Goal: Task Accomplishment & Management: Manage account settings

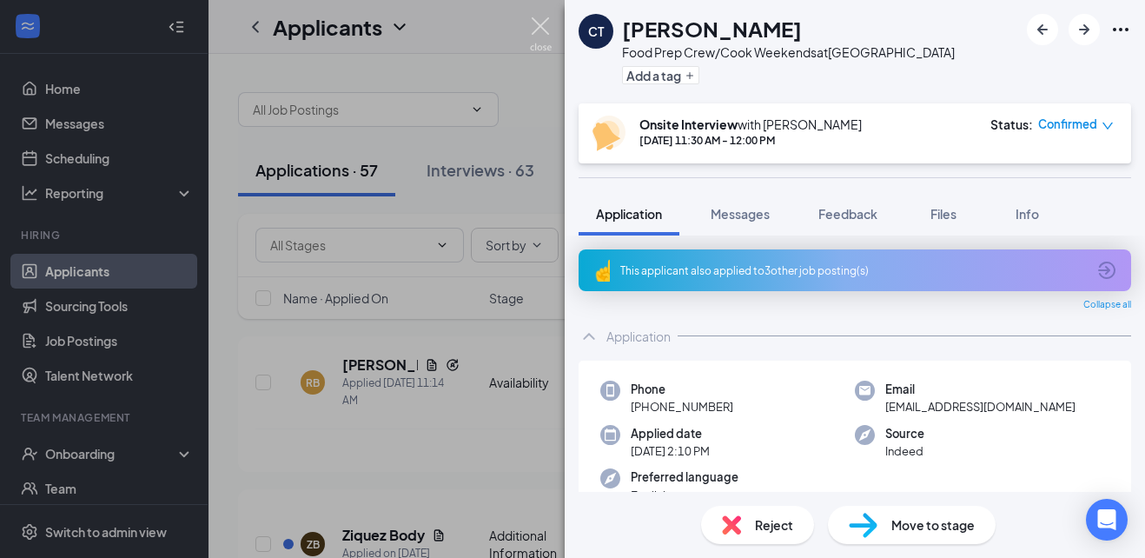
click at [535, 27] on img at bounding box center [541, 34] width 22 height 34
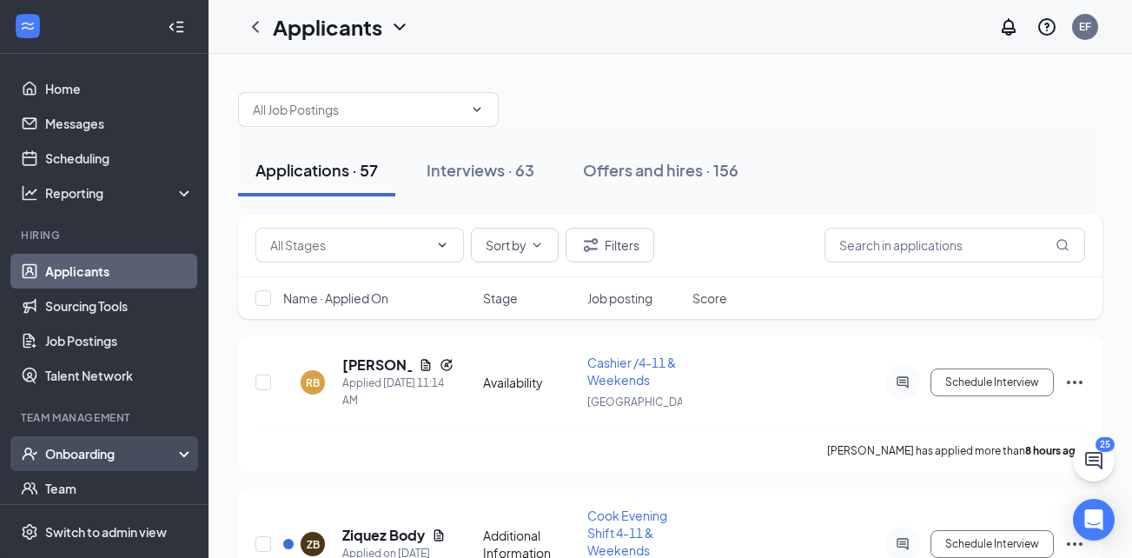
click at [164, 450] on div "Onboarding" at bounding box center [112, 453] width 134 height 17
click at [78, 488] on link "Overview" at bounding box center [119, 488] width 149 height 35
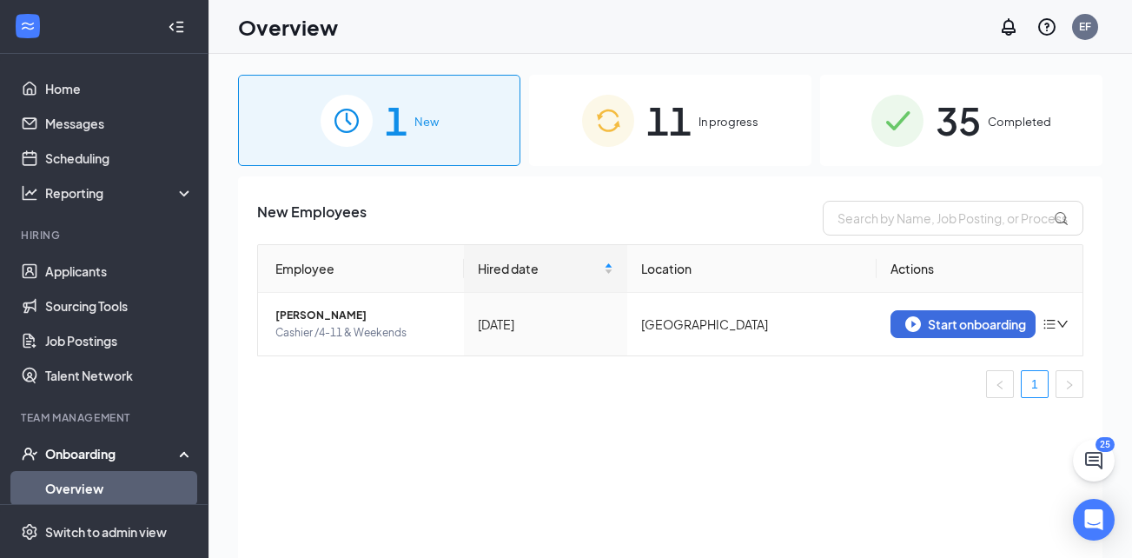
click at [722, 115] on span "In progress" at bounding box center [729, 121] width 60 height 17
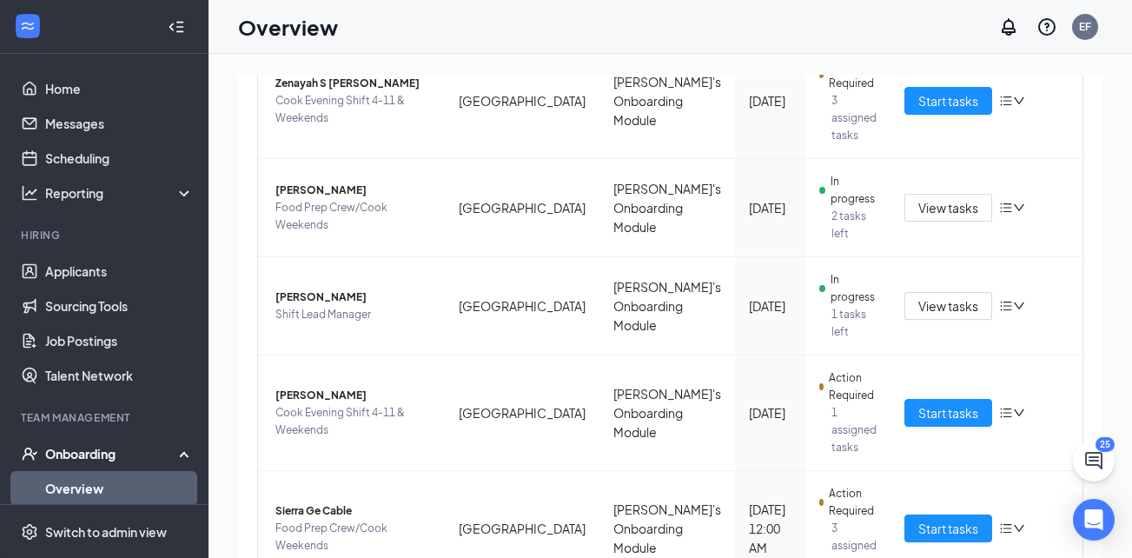
scroll to position [723, 0]
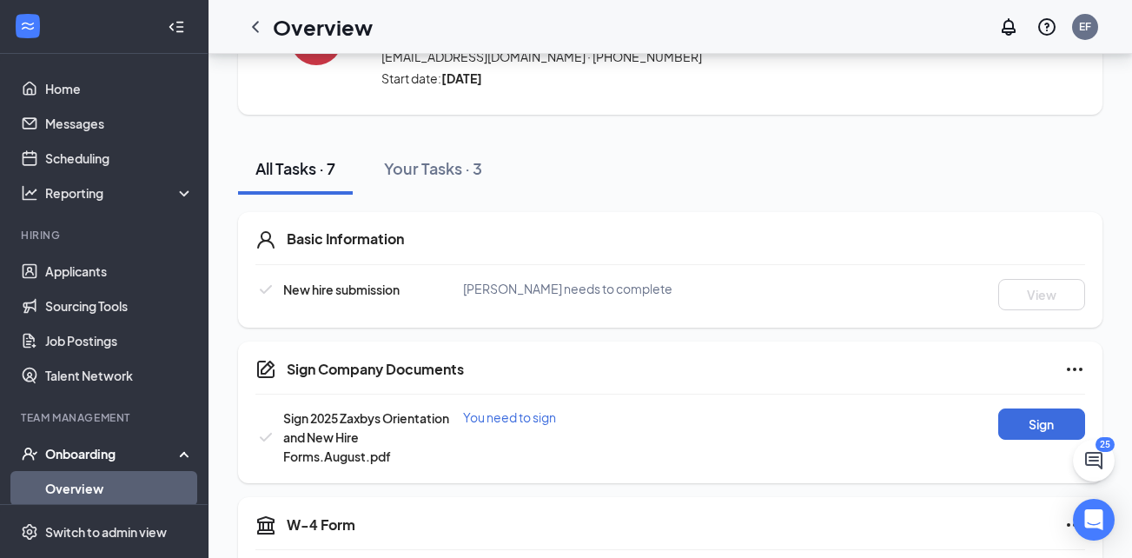
scroll to position [106, 0]
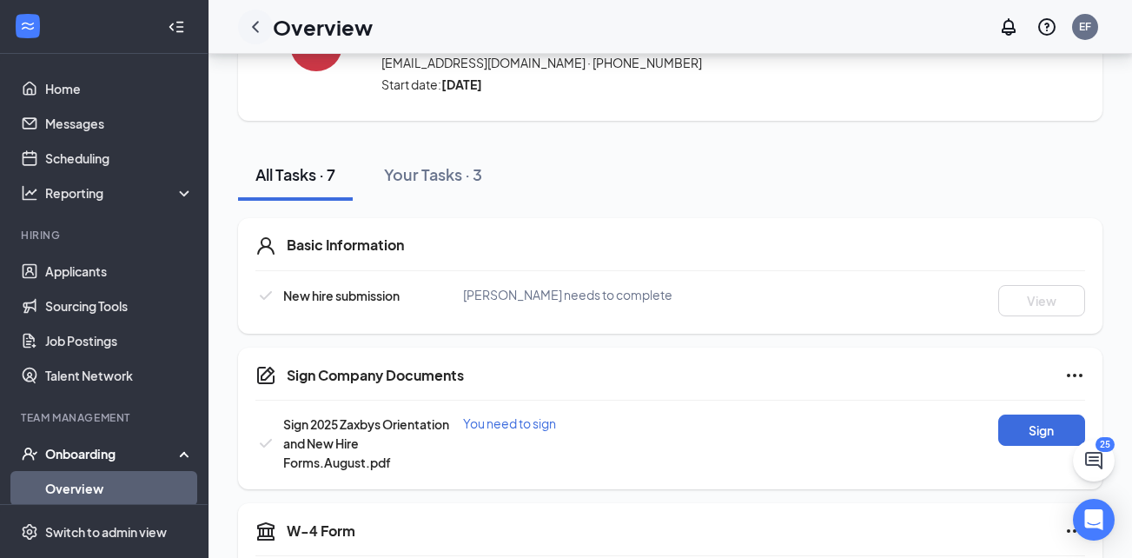
click at [255, 31] on icon "ChevronLeft" at bounding box center [255, 27] width 21 height 21
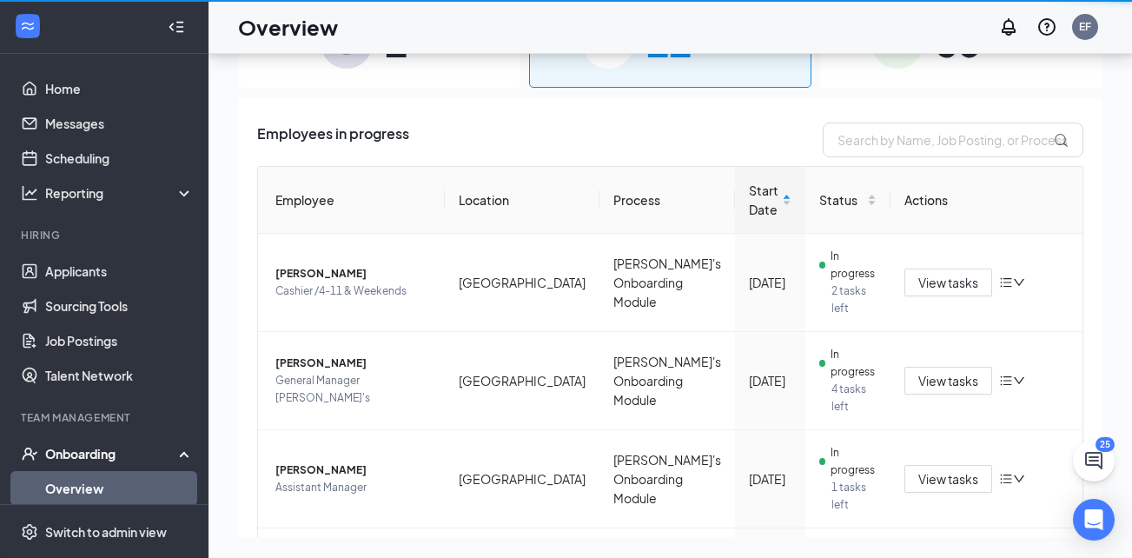
scroll to position [78, 0]
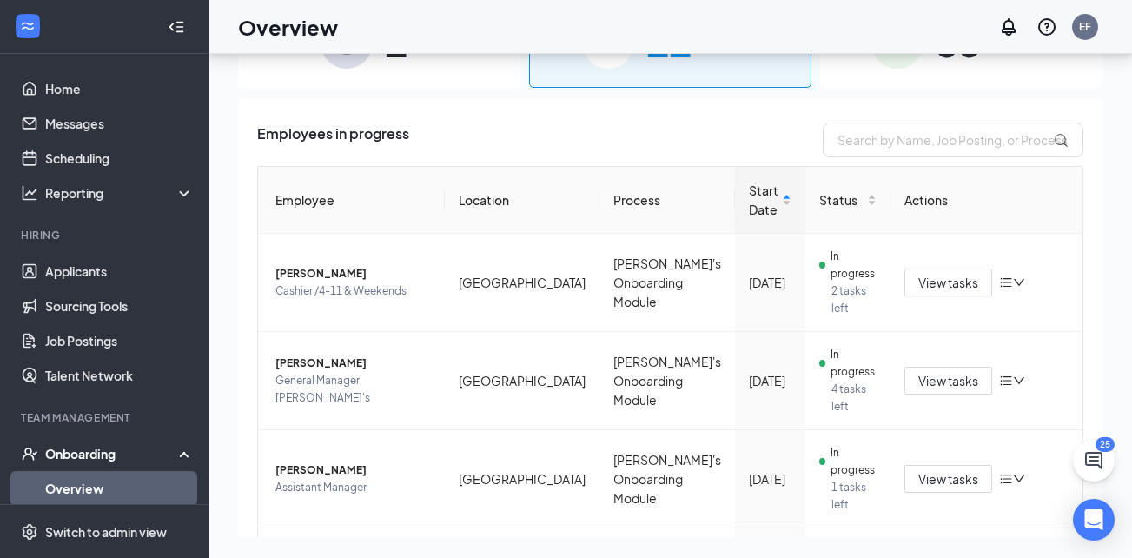
click at [952, 63] on span "35" at bounding box center [958, 42] width 45 height 60
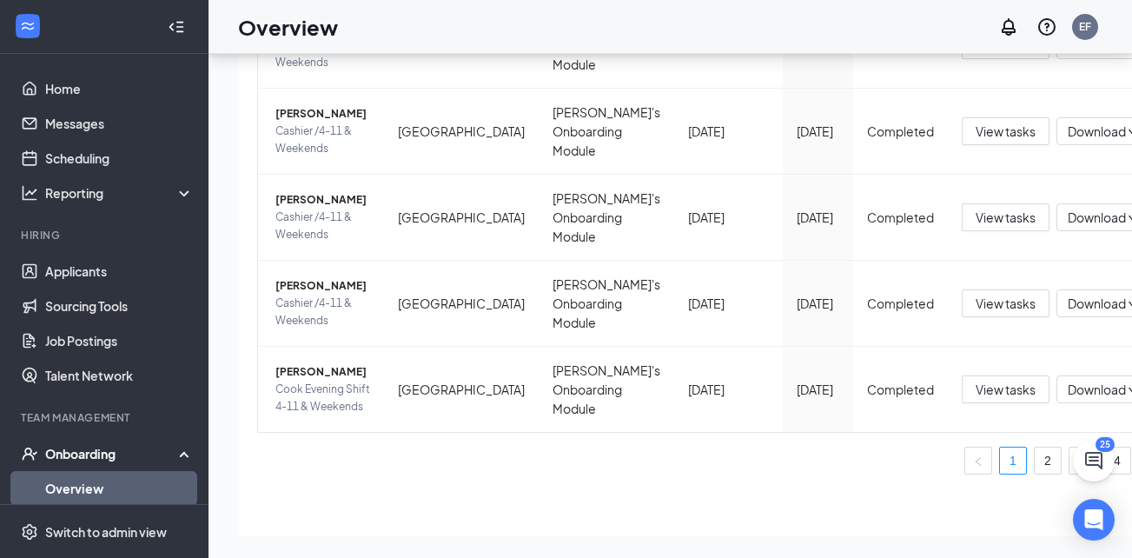
scroll to position [686, 0]
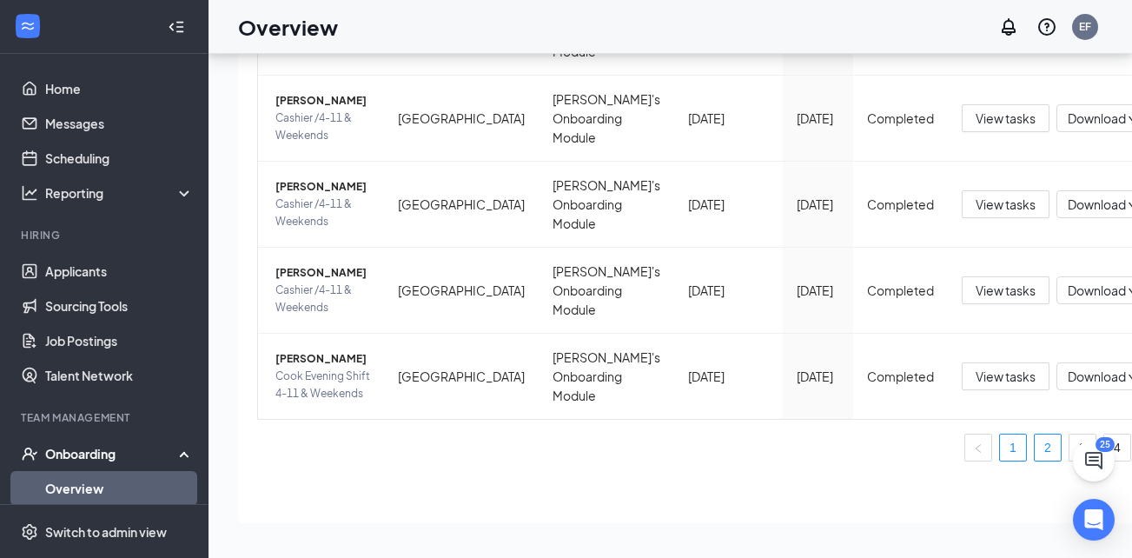
click at [1035, 448] on link "2" at bounding box center [1048, 447] width 26 height 26
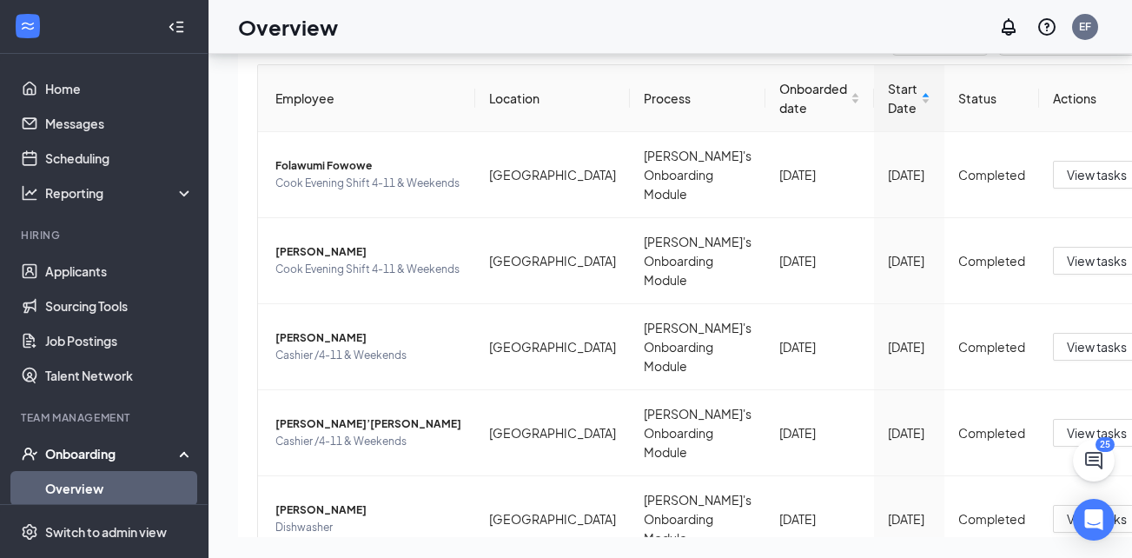
scroll to position [99, 0]
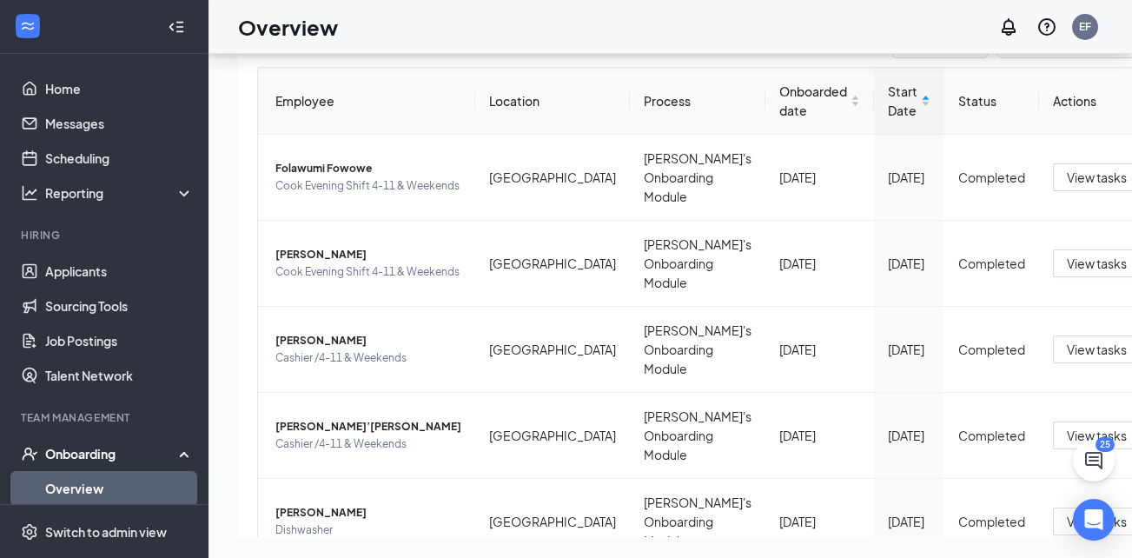
click at [1085, 321] on div "Employees completed onboarding Export Employee Location Process Onboarded date …" at bounding box center [757, 548] width 1038 height 1099
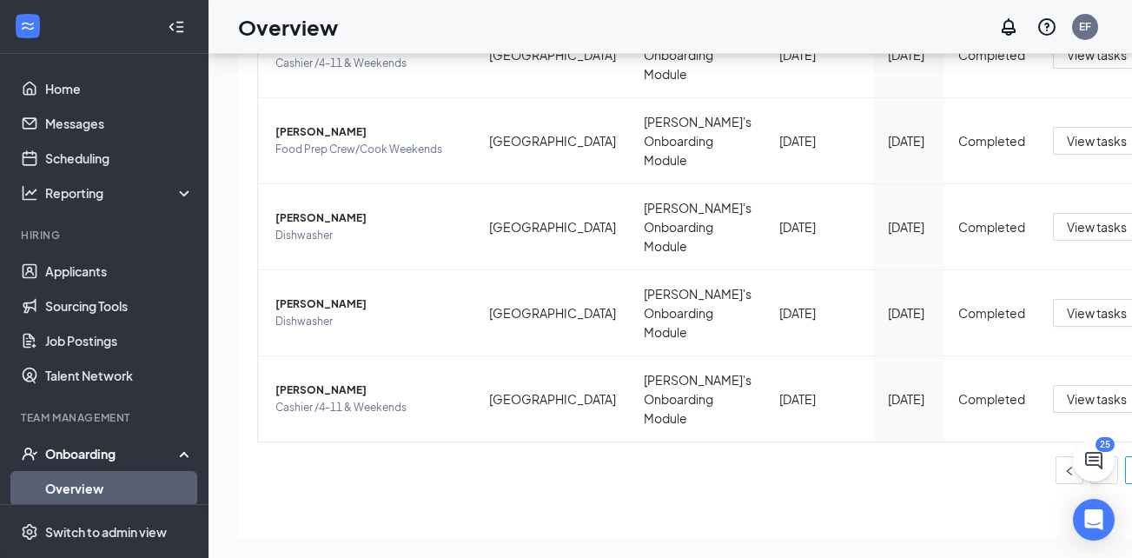
scroll to position [704, 0]
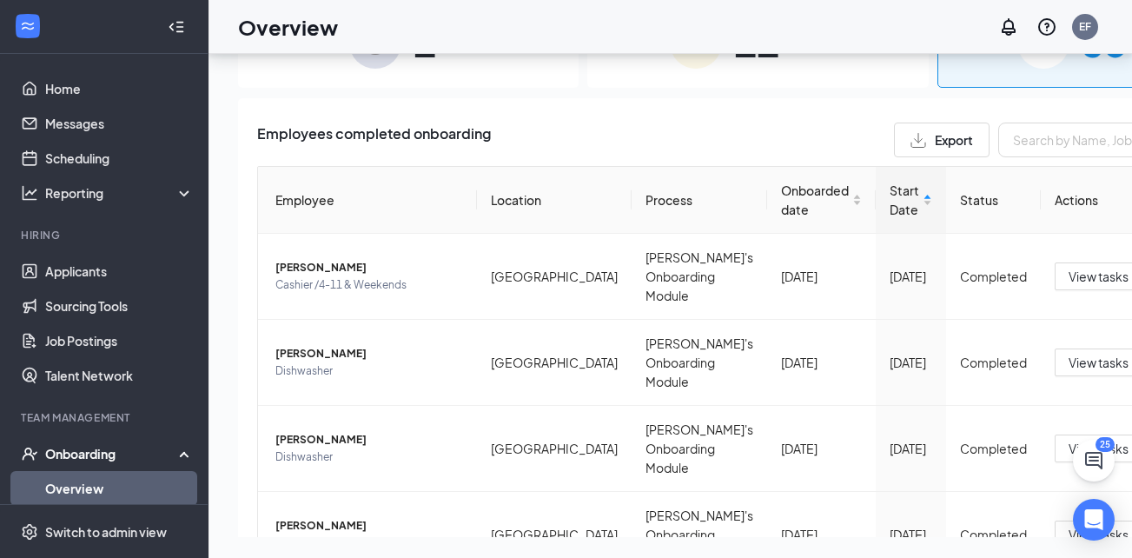
click at [712, 70] on div "11 In progress" at bounding box center [757, 42] width 341 height 91
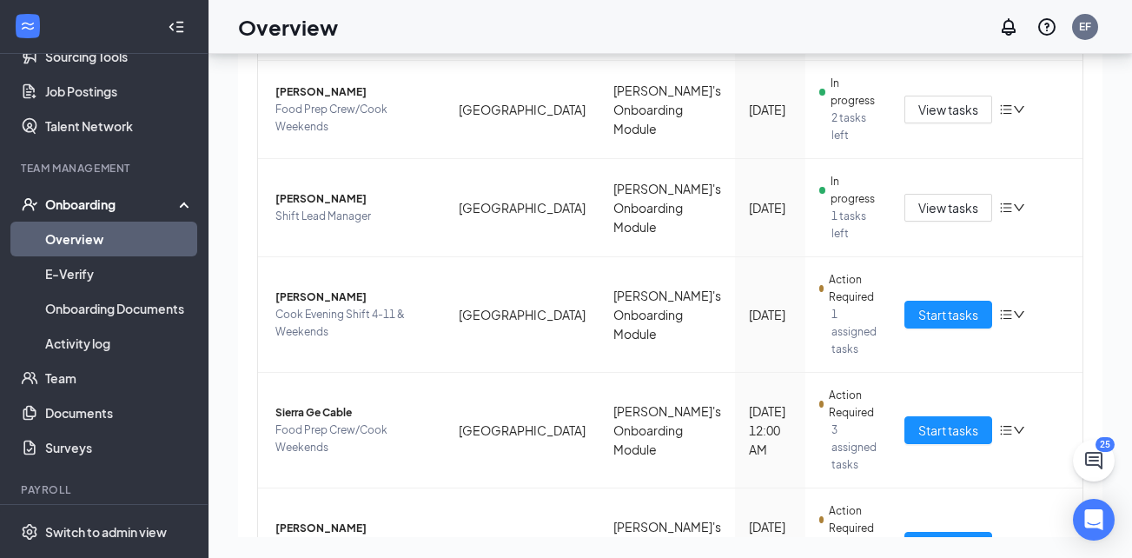
scroll to position [723, 0]
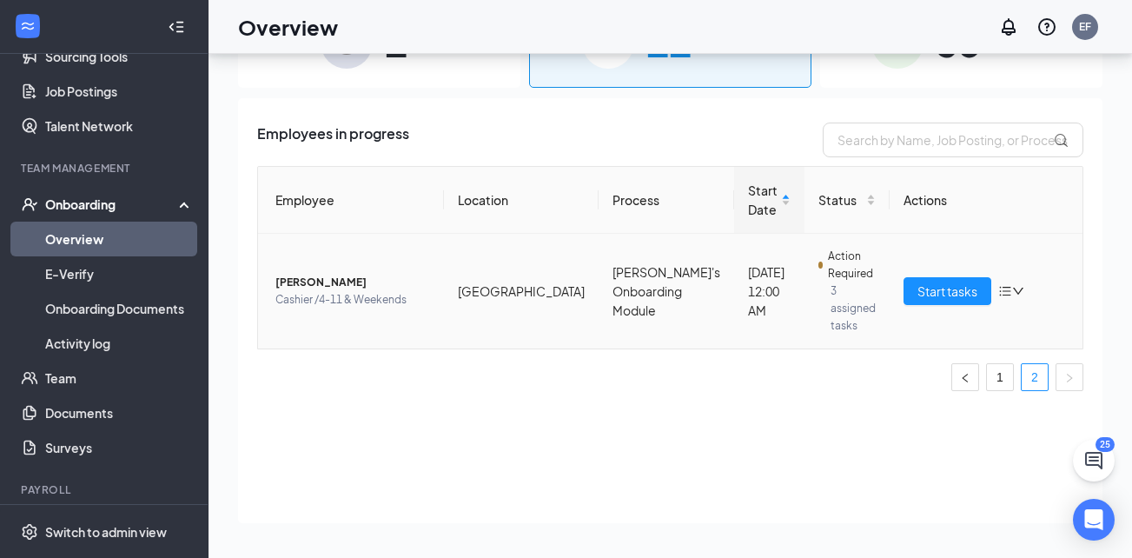
click at [330, 275] on span "[PERSON_NAME]" at bounding box center [352, 282] width 155 height 17
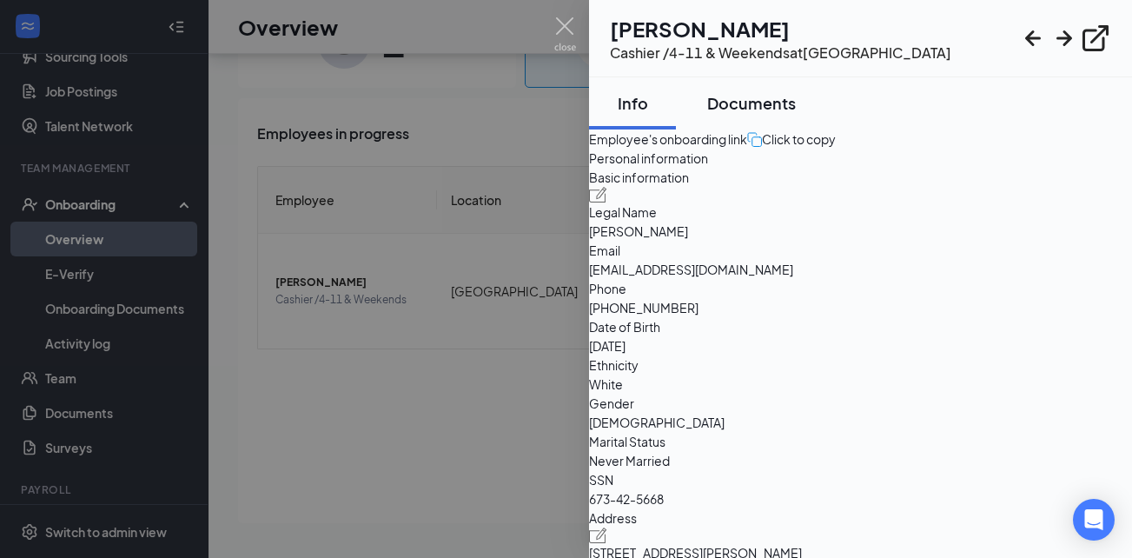
click at [747, 103] on div "Documents" at bounding box center [751, 103] width 89 height 22
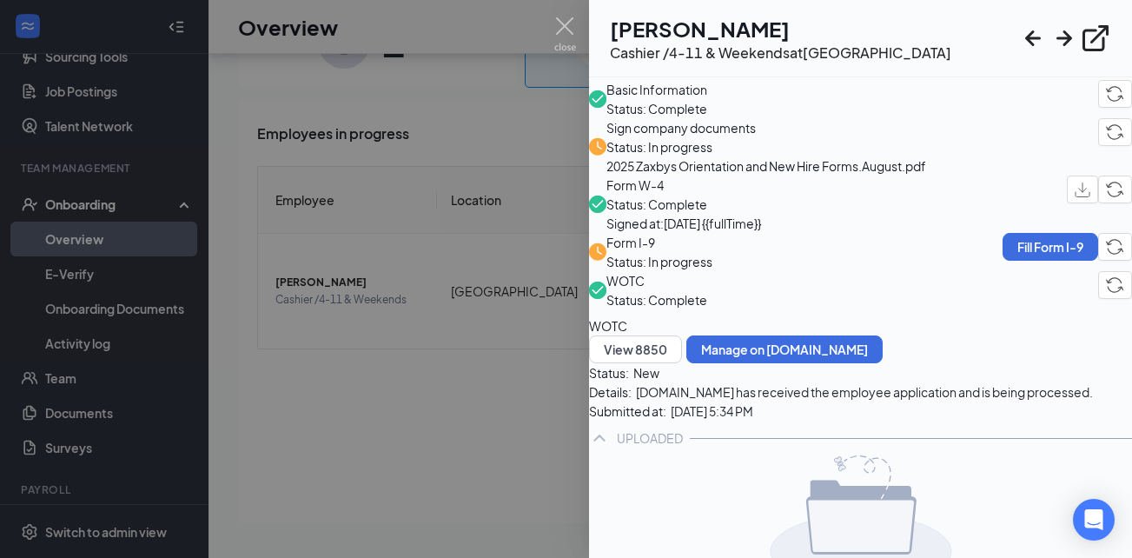
scroll to position [59, 0]
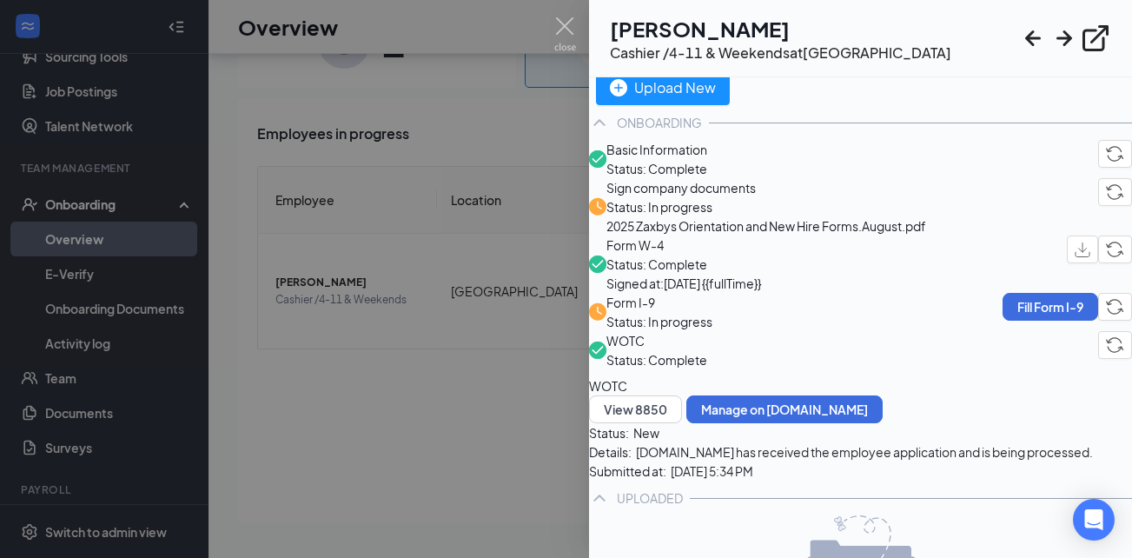
click at [702, 255] on span "Form W-4" at bounding box center [683, 244] width 155 height 19
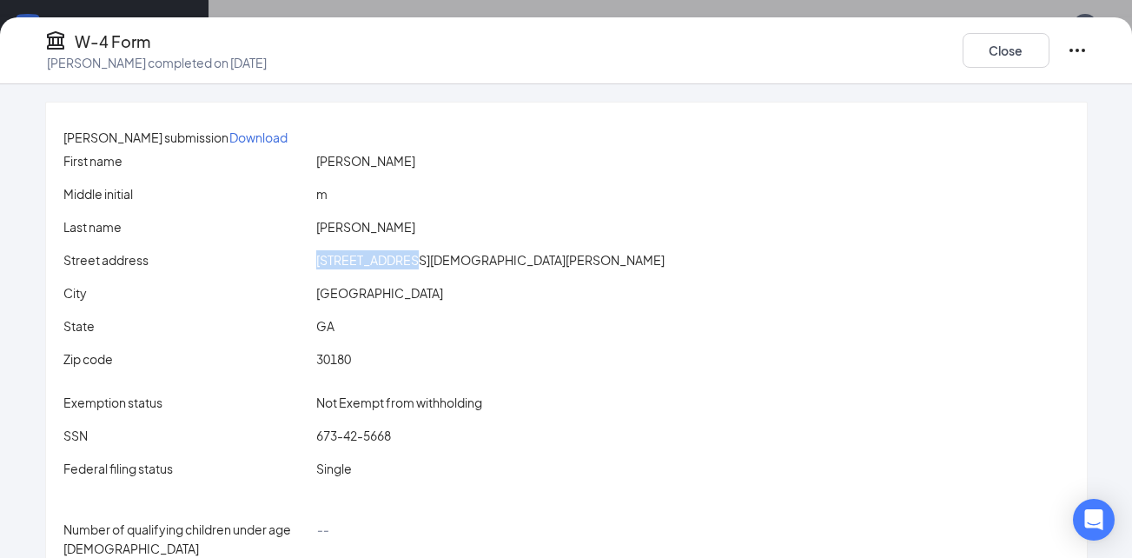
drag, startPoint x: 335, startPoint y: 279, endPoint x: 419, endPoint y: 288, distance: 84.8
click at [419, 269] on div "[STREET_ADDRESS][DEMOGRAPHIC_DATA][PERSON_NAME]" at bounding box center [693, 259] width 760 height 19
drag, startPoint x: 419, startPoint y: 288, endPoint x: 405, endPoint y: 285, distance: 14.3
copy span "[STREET_ADDRESS][DEMOGRAPHIC_DATA][PERSON_NAME]"
click at [995, 54] on button "Close" at bounding box center [1006, 50] width 87 height 35
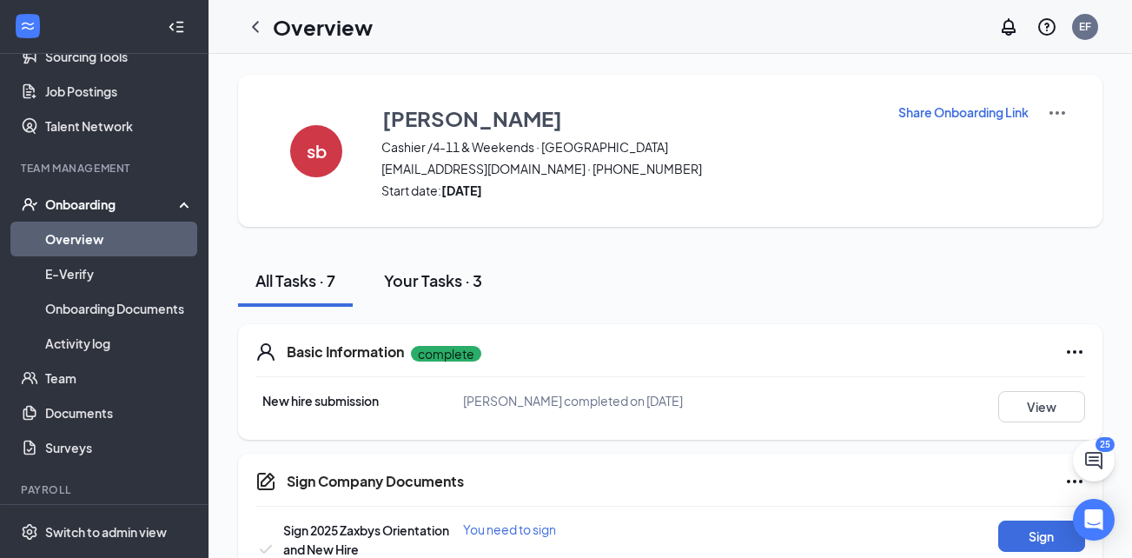
click at [453, 281] on div "Your Tasks · 3" at bounding box center [433, 280] width 98 height 22
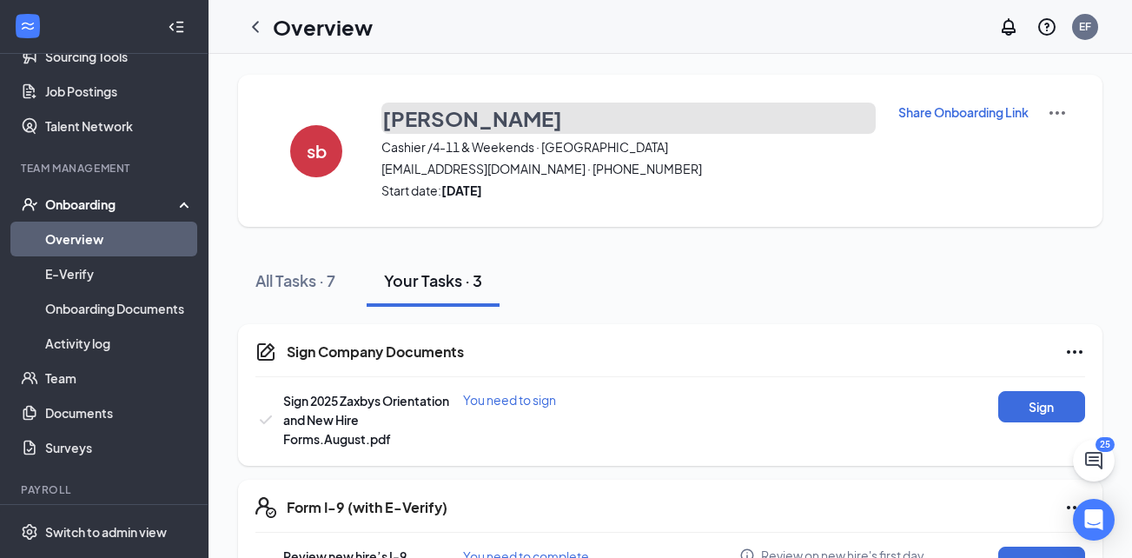
click at [517, 122] on h3 "[PERSON_NAME]" at bounding box center [472, 118] width 180 height 30
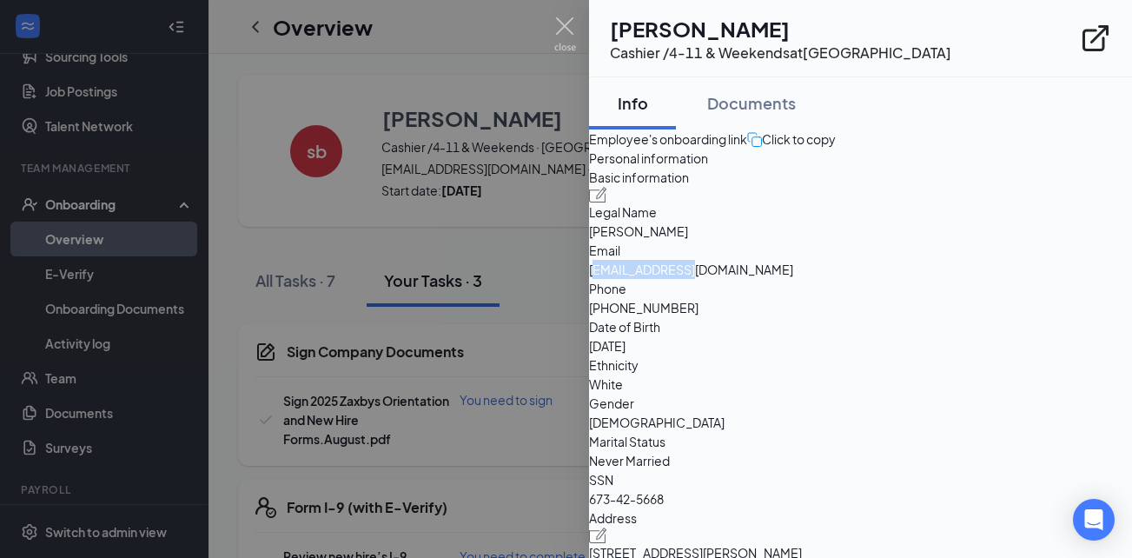
drag, startPoint x: 835, startPoint y: 363, endPoint x: 940, endPoint y: 374, distance: 105.6
click at [940, 279] on span "[EMAIL_ADDRESS][DOMAIN_NAME]" at bounding box center [860, 269] width 543 height 19
drag, startPoint x: 940, startPoint y: 374, endPoint x: 985, endPoint y: 362, distance: 46.6
click at [985, 279] on div "Email [EMAIL_ADDRESS][DOMAIN_NAME]" at bounding box center [860, 260] width 543 height 38
drag, startPoint x: 985, startPoint y: 362, endPoint x: 972, endPoint y: 363, distance: 13.1
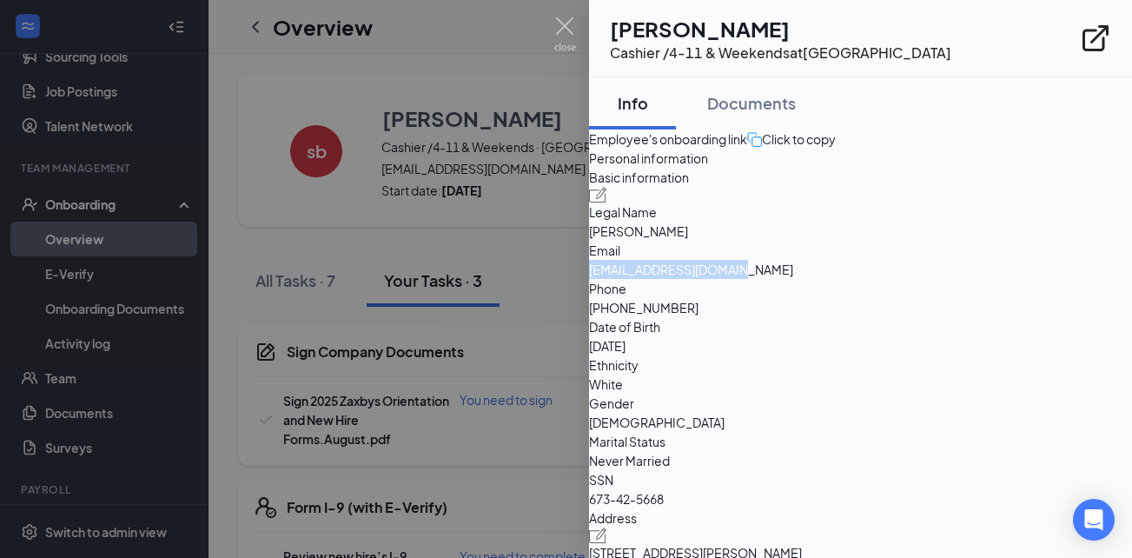
copy div "[EMAIL_ADDRESS][DOMAIN_NAME]"
click at [564, 27] on img at bounding box center [565, 34] width 22 height 34
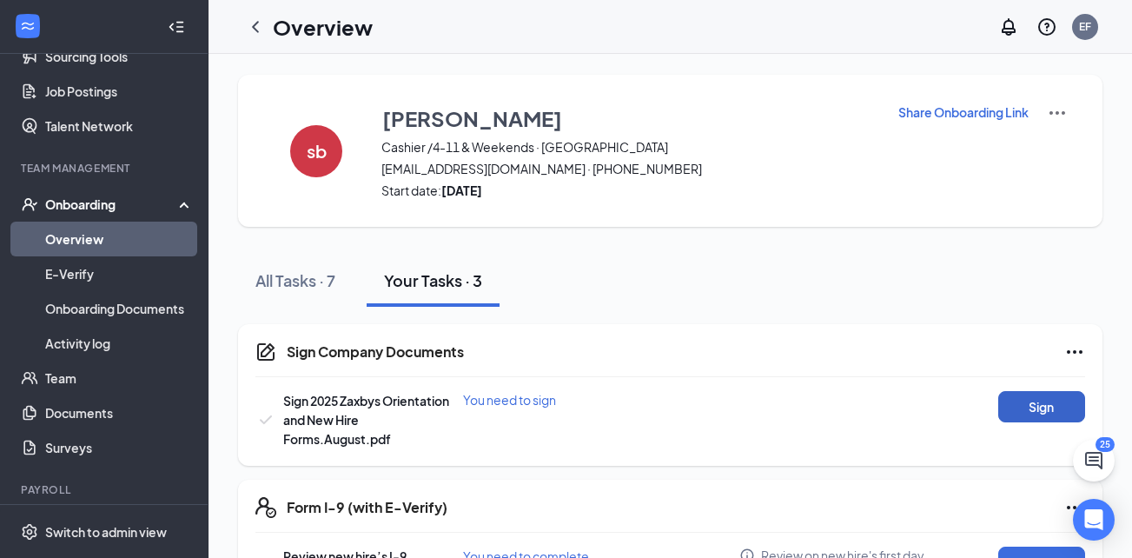
click at [1010, 403] on button "Sign" at bounding box center [1041, 406] width 87 height 31
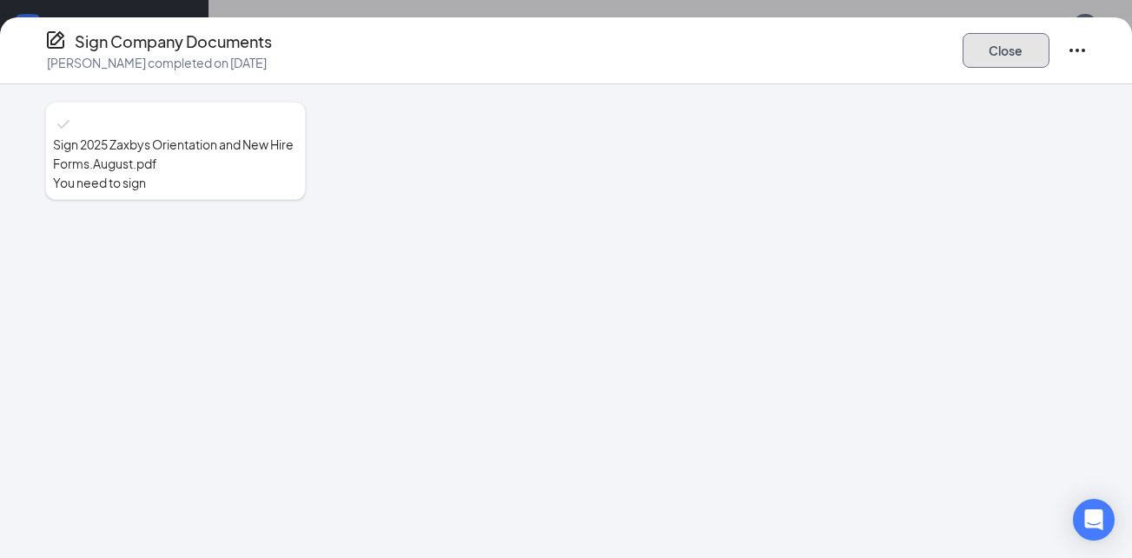
click at [977, 58] on button "Close" at bounding box center [1006, 50] width 87 height 35
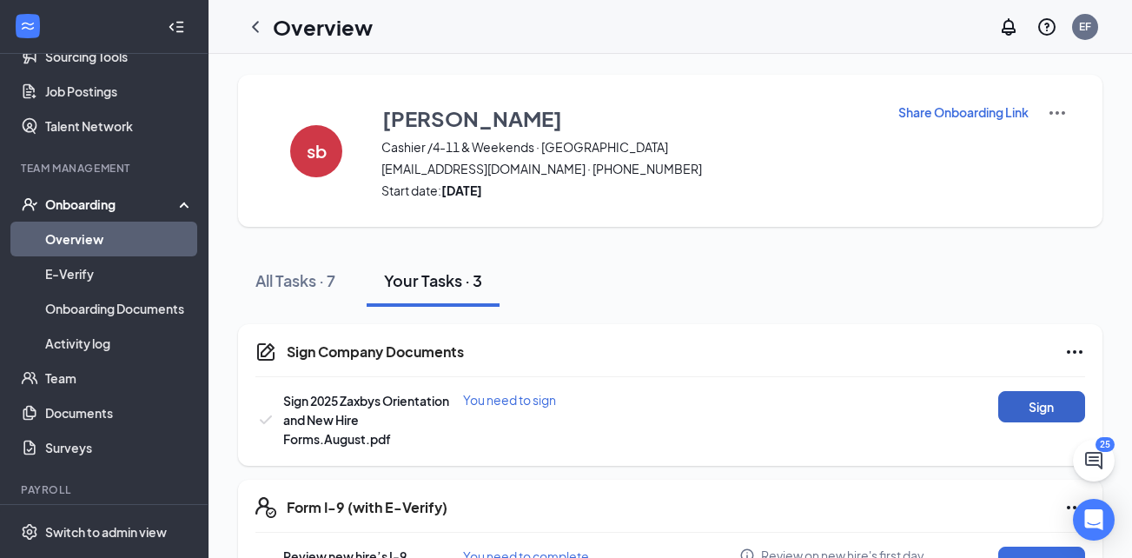
scroll to position [110, 0]
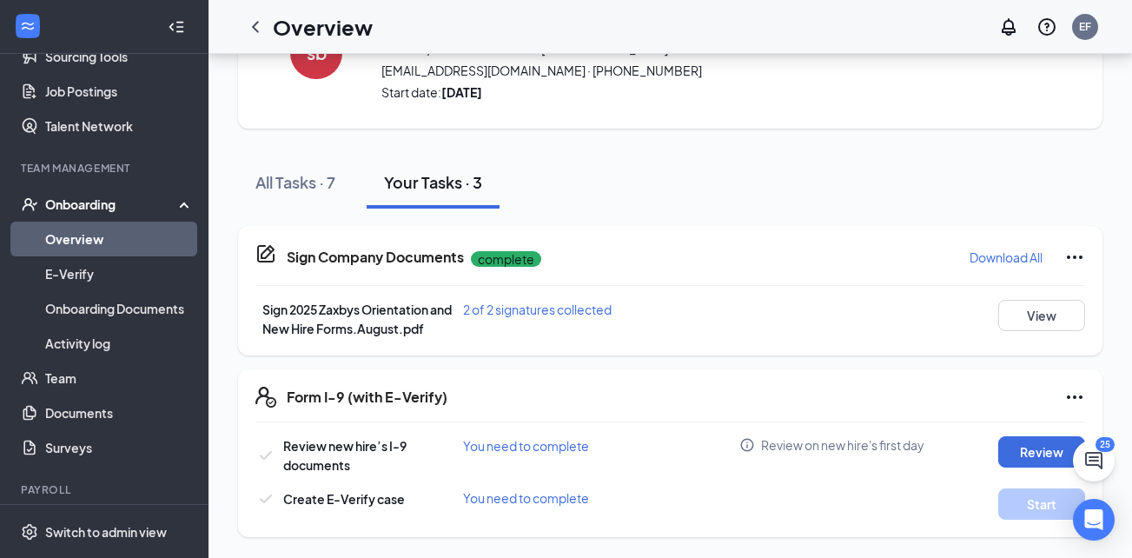
click at [1047, 209] on div "Sign Company Documents complete Download All Sign 2025 Zaxbys Orientation and N…" at bounding box center [670, 373] width 864 height 328
click at [84, 239] on link "Overview" at bounding box center [119, 239] width 149 height 35
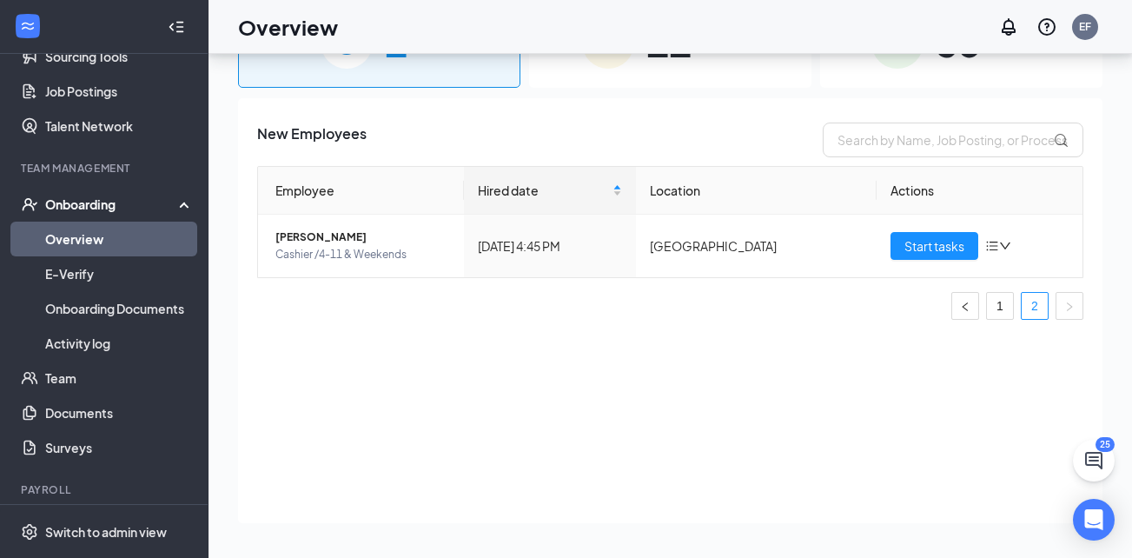
scroll to position [78, 0]
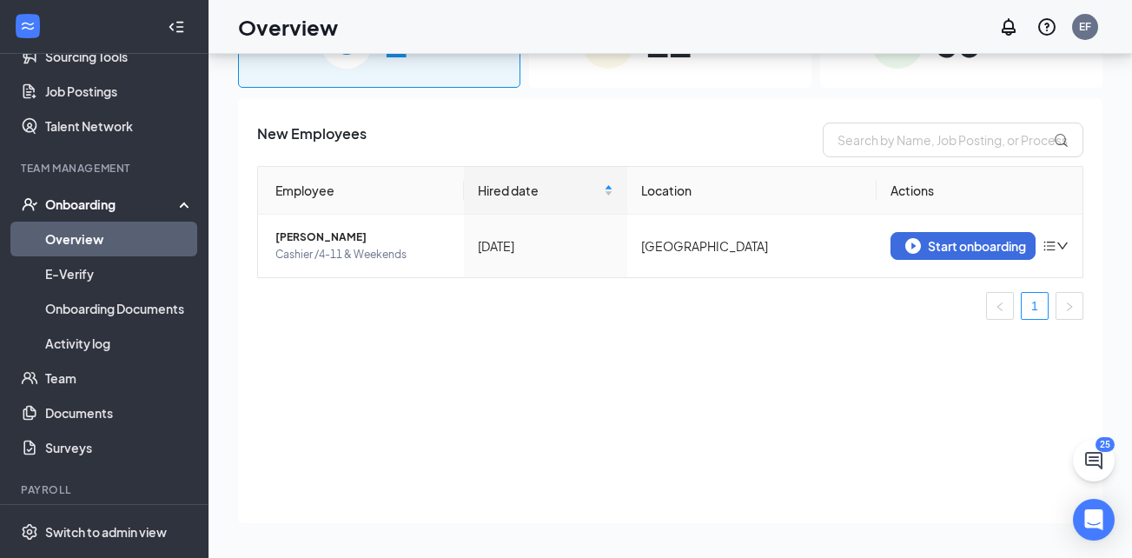
click at [685, 58] on span "11" at bounding box center [668, 42] width 45 height 60
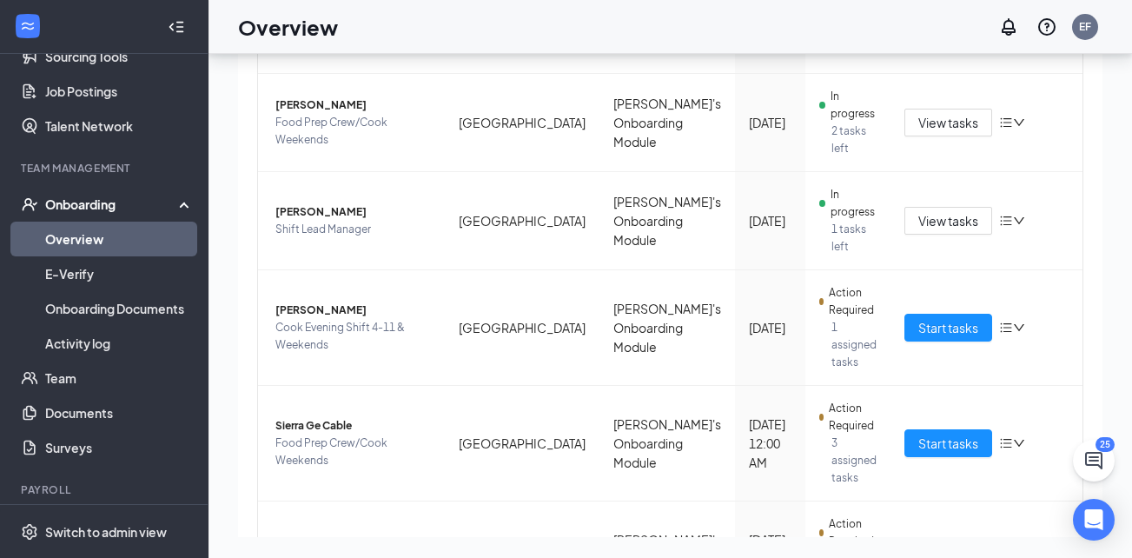
scroll to position [672, 0]
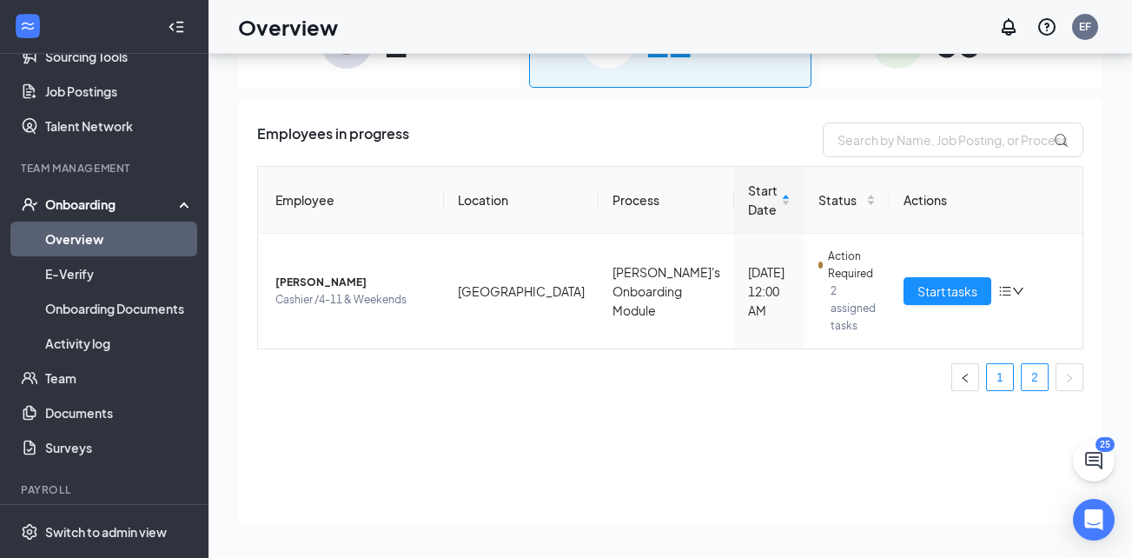
click at [995, 364] on link "1" at bounding box center [1000, 377] width 26 height 26
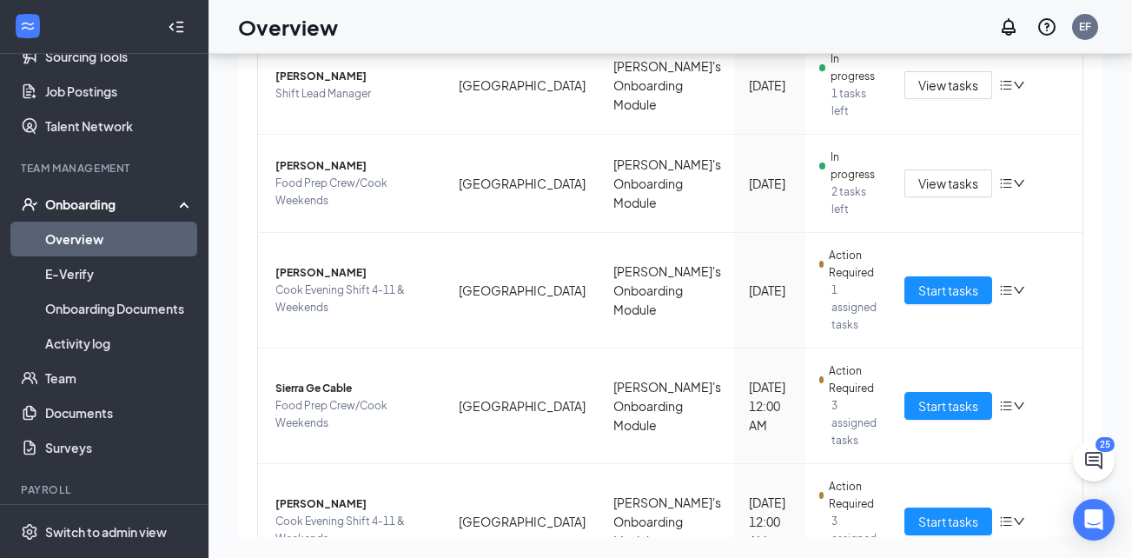
scroll to position [707, 0]
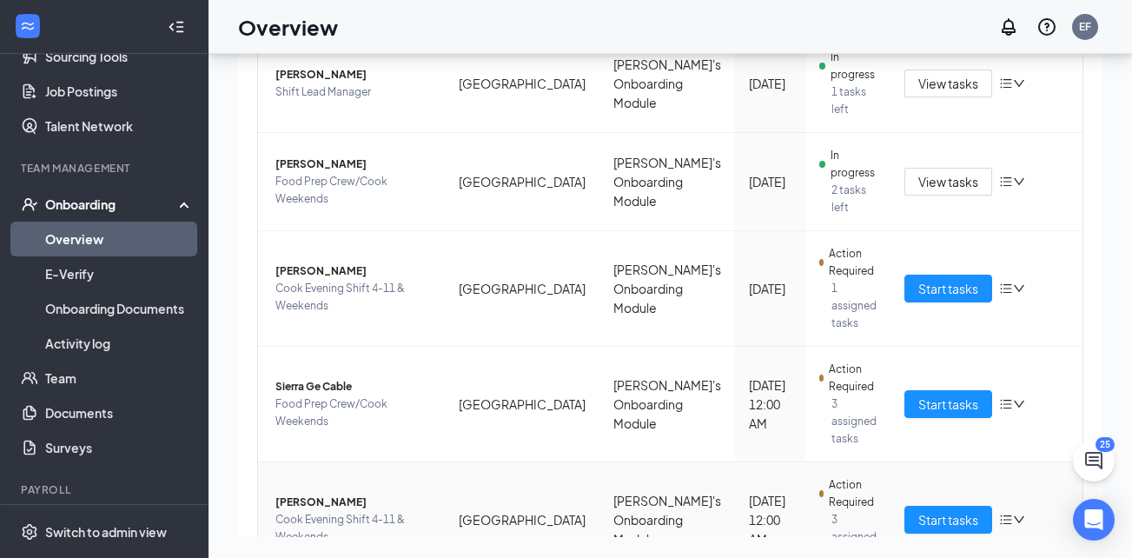
click at [318, 494] on span "[PERSON_NAME]" at bounding box center [353, 502] width 156 height 17
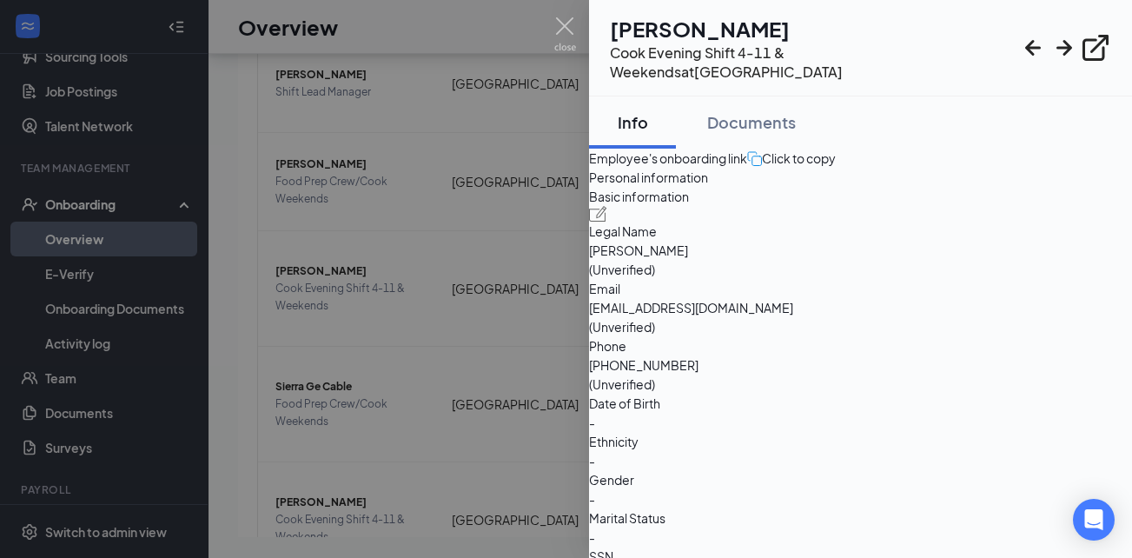
click at [412, 503] on div at bounding box center [566, 279] width 1132 height 558
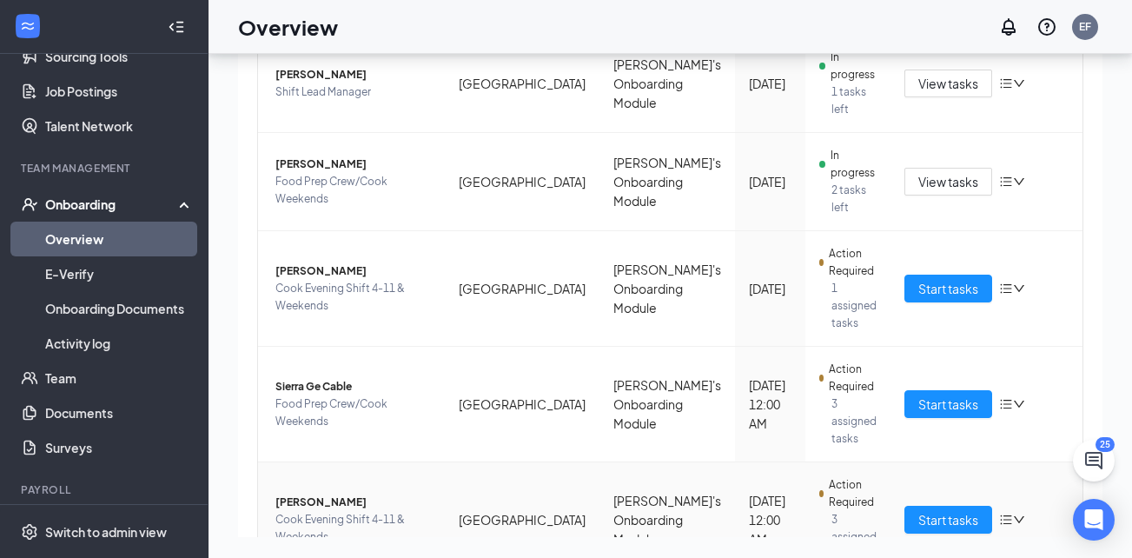
click at [299, 494] on span "[PERSON_NAME]" at bounding box center [353, 502] width 156 height 17
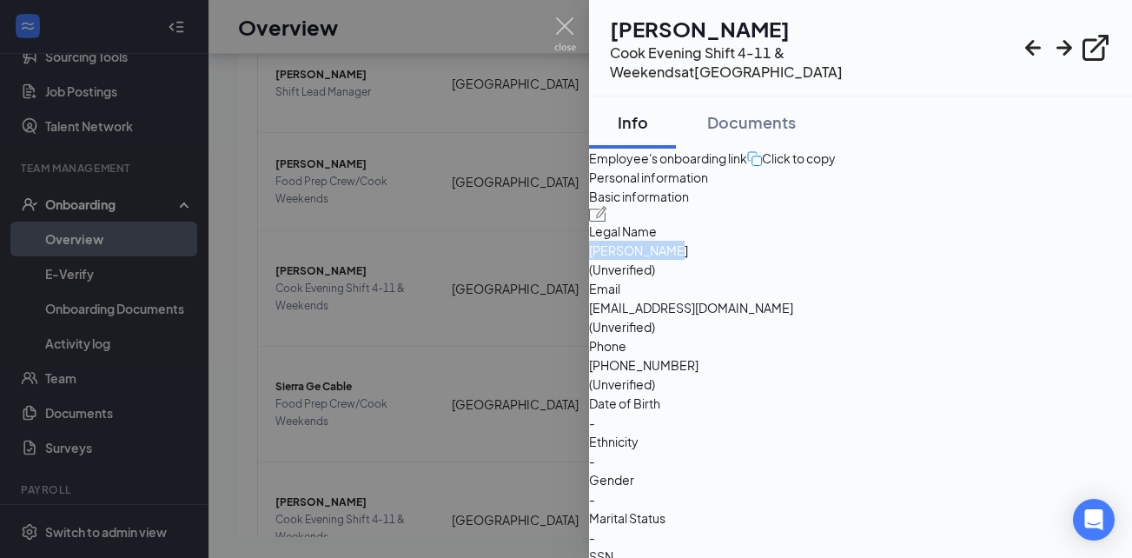
drag, startPoint x: 891, startPoint y: 327, endPoint x: 817, endPoint y: 328, distance: 74.7
click at [817, 279] on div "Legal Name [PERSON_NAME] (Unverified)" at bounding box center [860, 250] width 543 height 57
drag, startPoint x: 817, startPoint y: 328, endPoint x: 860, endPoint y: 328, distance: 43.4
copy div "[PERSON_NAME]"
click at [557, 24] on img at bounding box center [565, 34] width 22 height 34
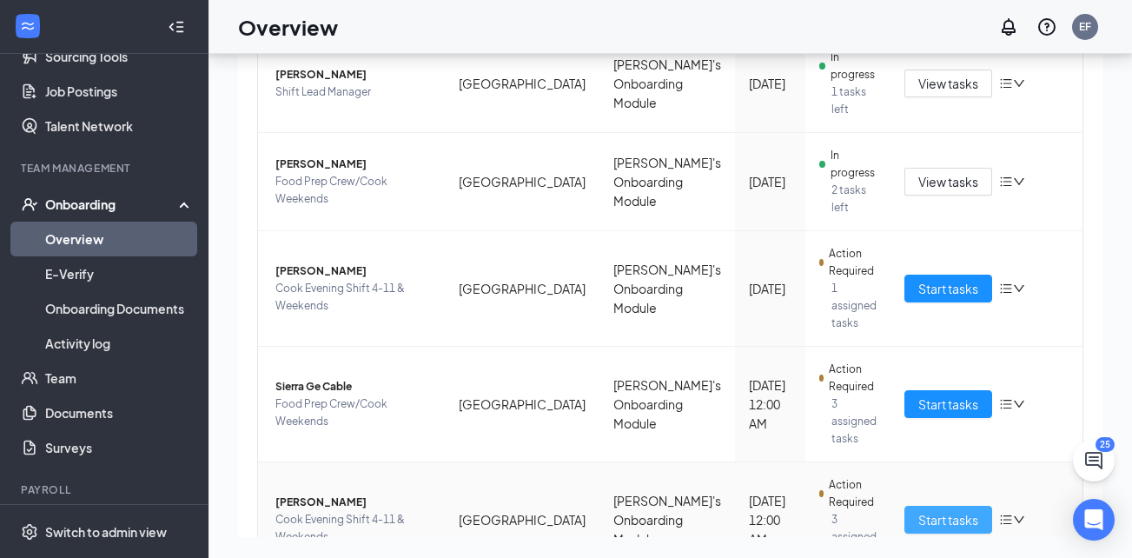
click at [918, 510] on span "Start tasks" at bounding box center [948, 519] width 60 height 19
